Goal: Task Accomplishment & Management: Manage account settings

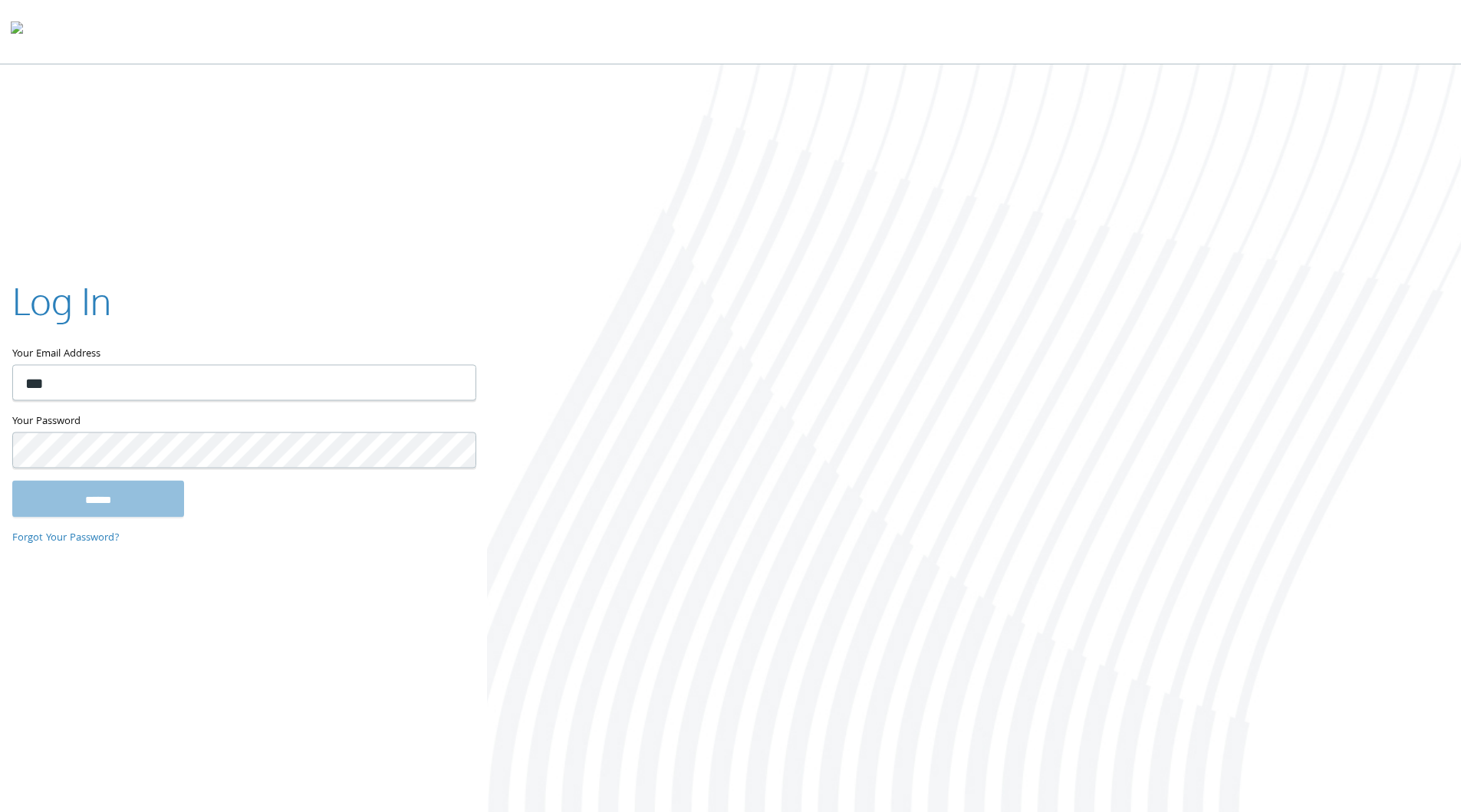
type input "**********"
click at [12, 480] on input "******" at bounding box center [98, 498] width 172 height 37
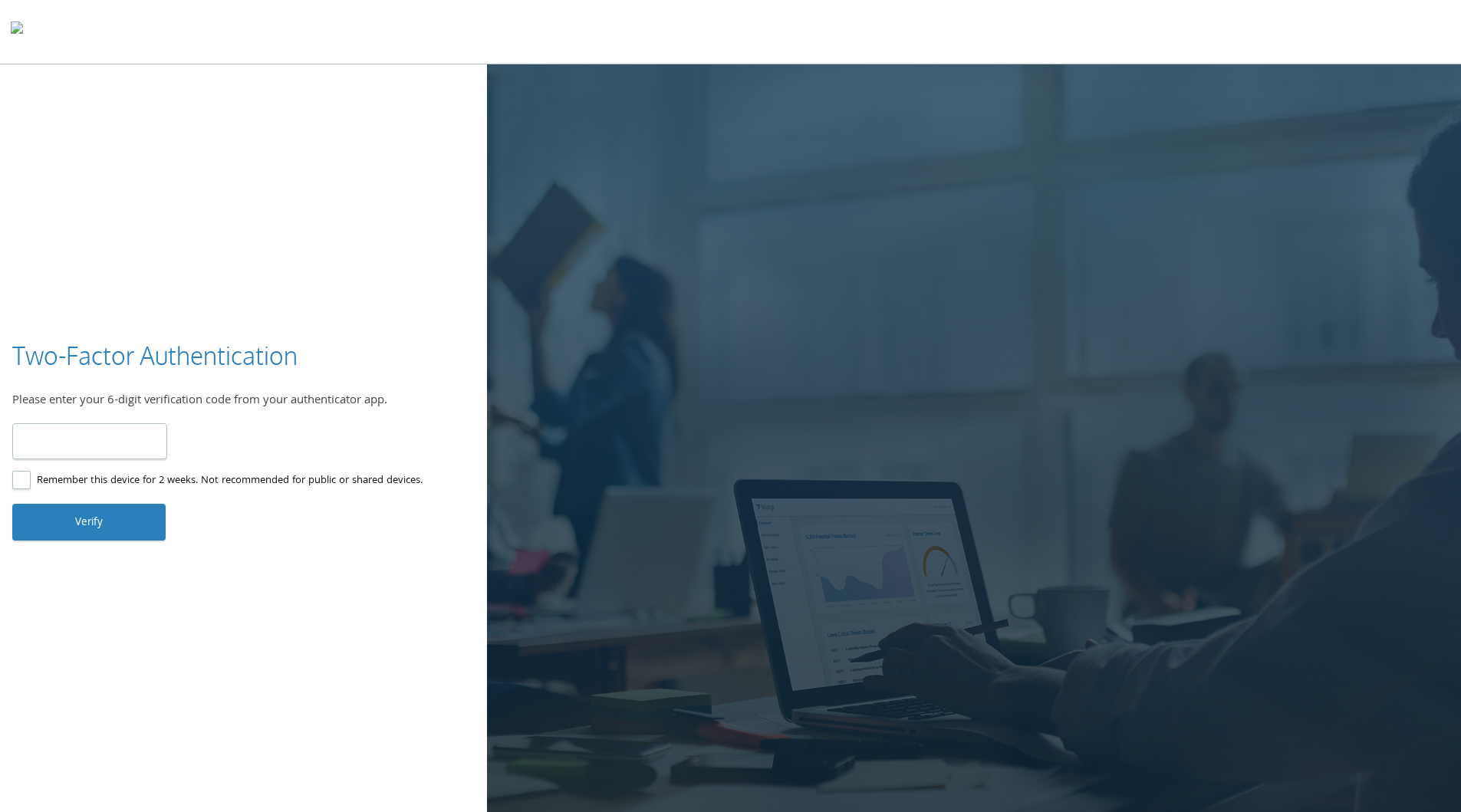
type input "******"
